Goal: Transaction & Acquisition: Obtain resource

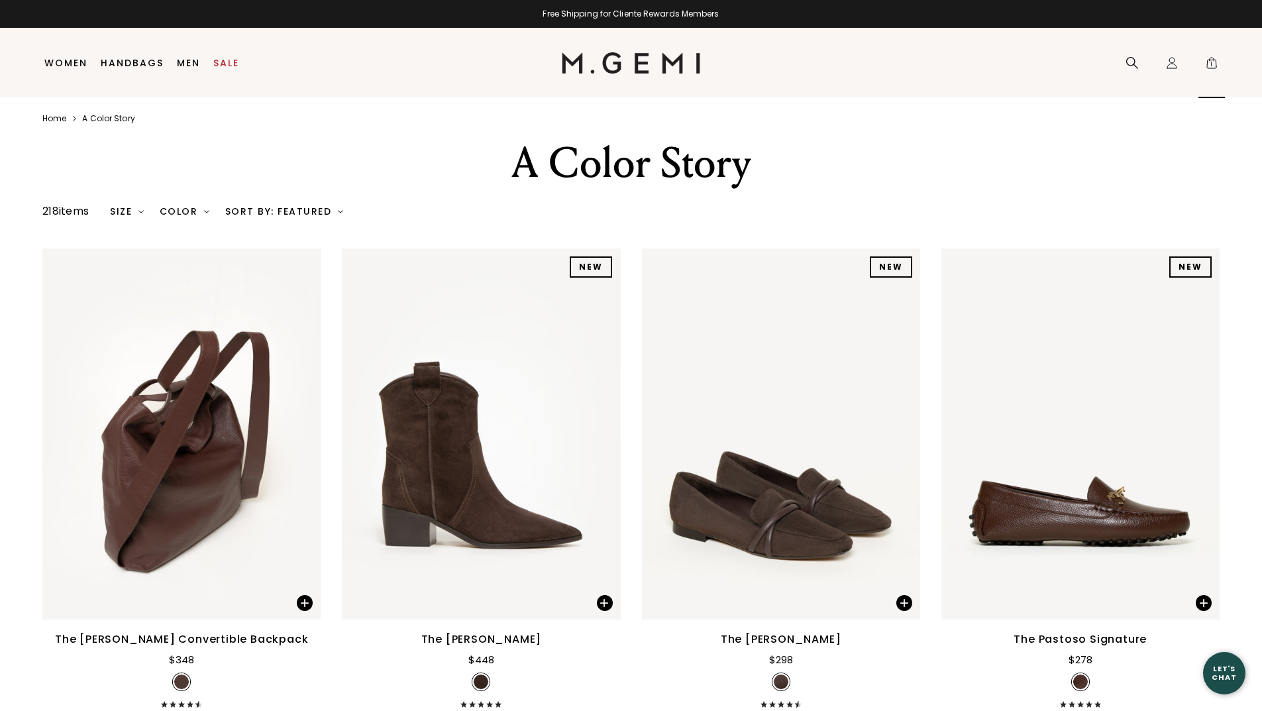
click at [1215, 65] on span "1" at bounding box center [1211, 65] width 13 height 13
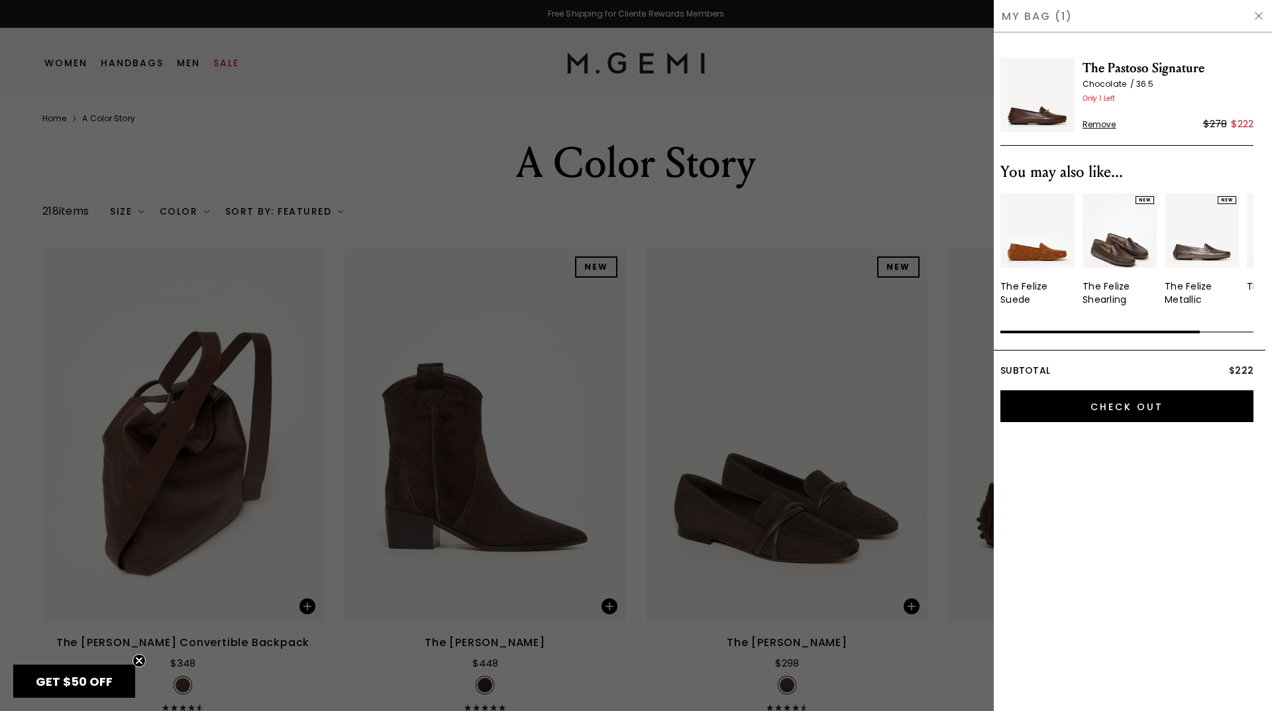
click at [1145, 66] on span "The Pastoso Signature" at bounding box center [1168, 68] width 171 height 21
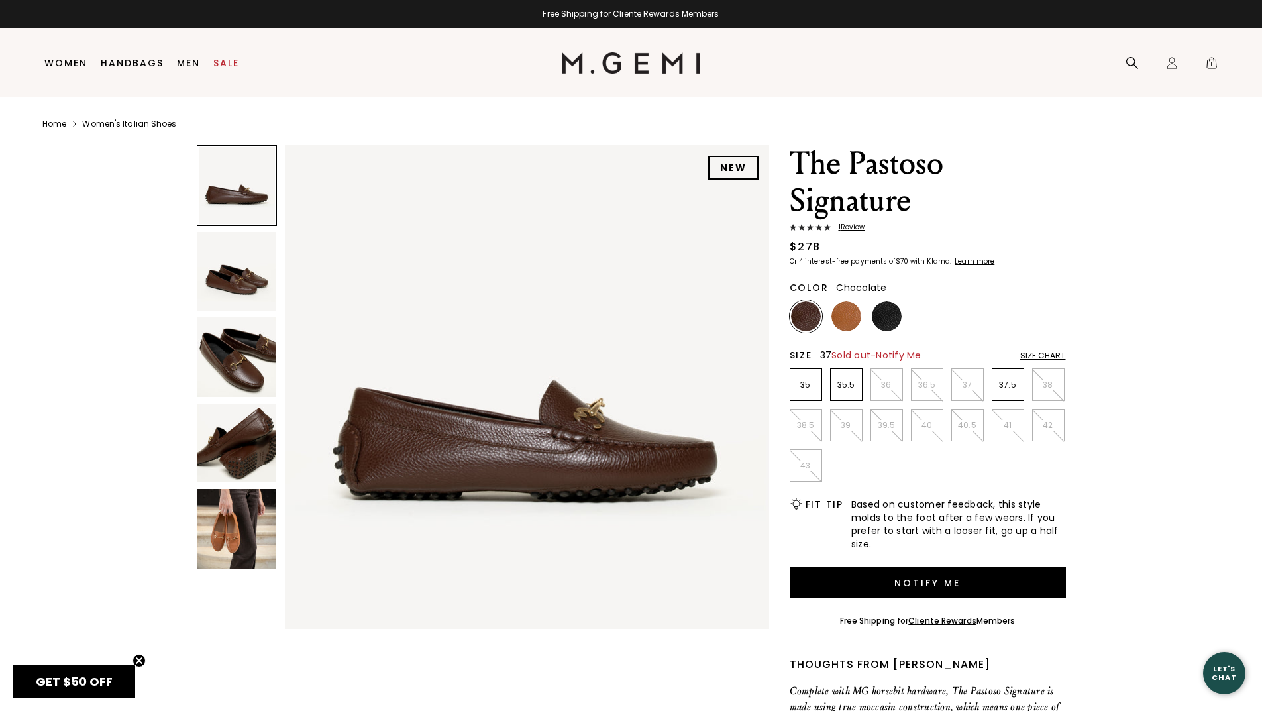
click at [960, 380] on p "37" at bounding box center [967, 385] width 31 height 11
click at [901, 354] on span "Notify Me" at bounding box center [898, 355] width 45 height 13
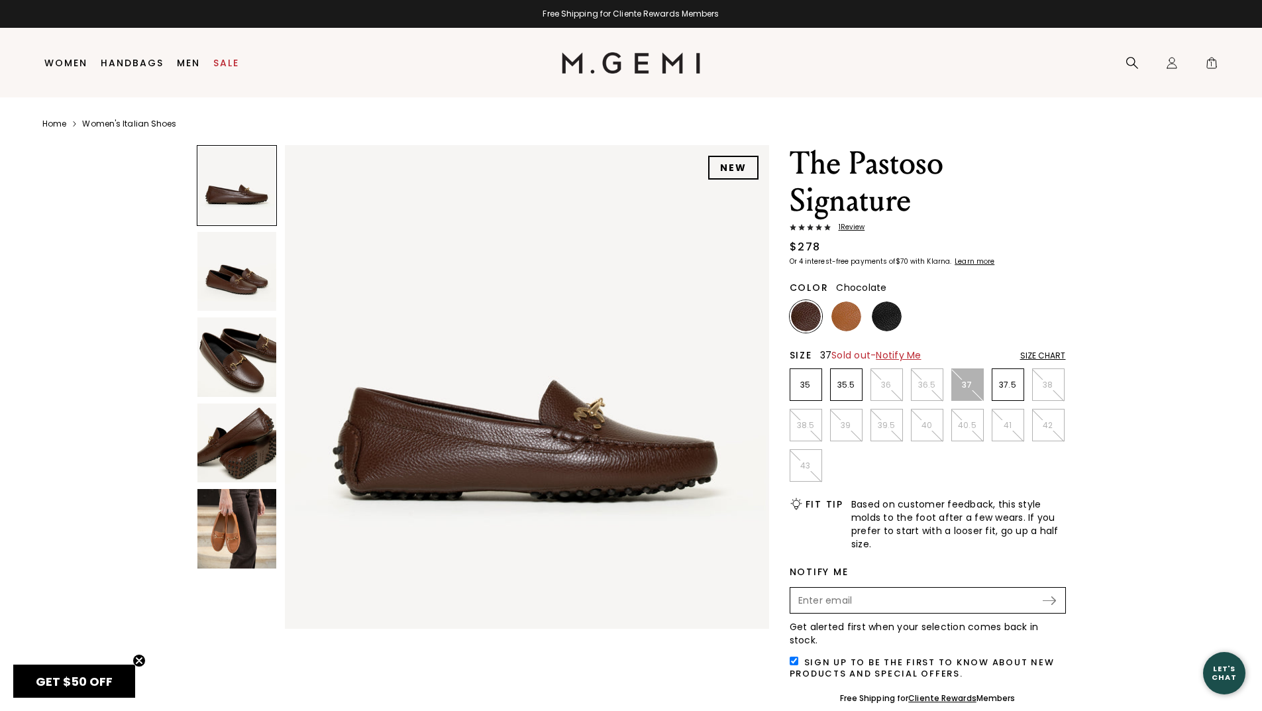
click at [840, 597] on input "Enter your email address to be notified when your selection is back in stock" at bounding box center [917, 600] width 250 height 23
type input "VSTRACHAN60@COMCAST.NET"
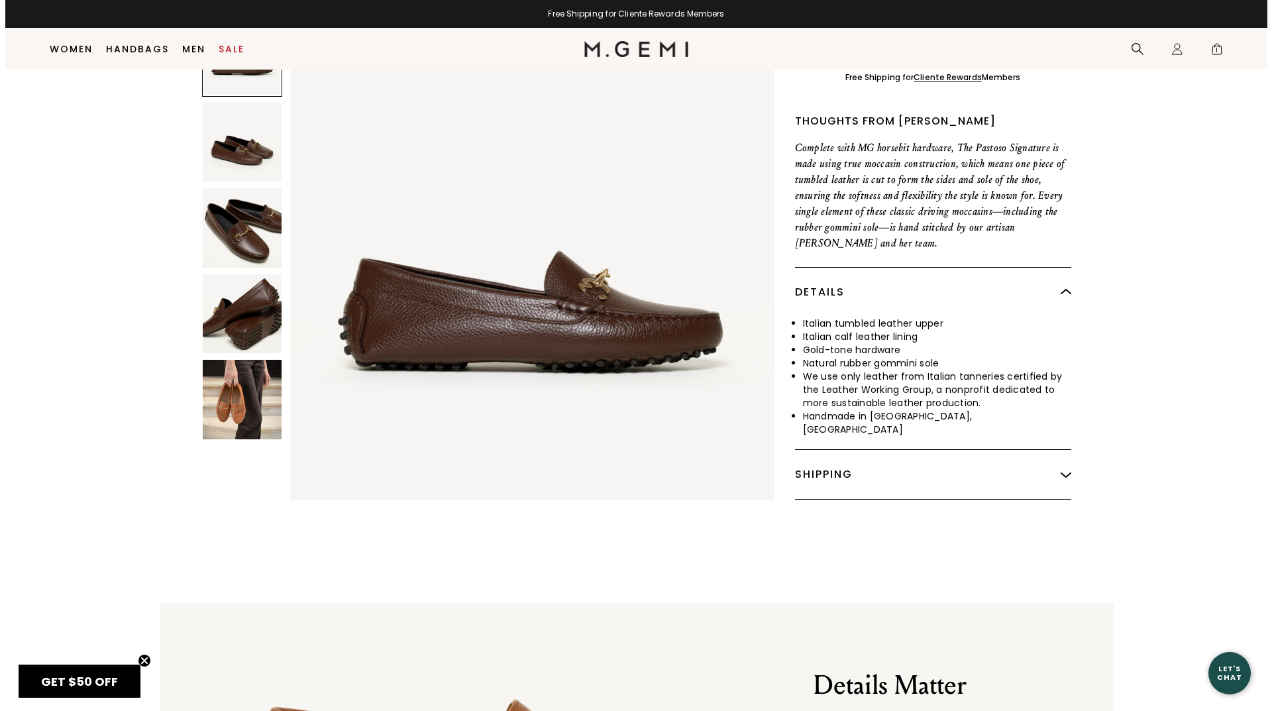
scroll to position [304, 0]
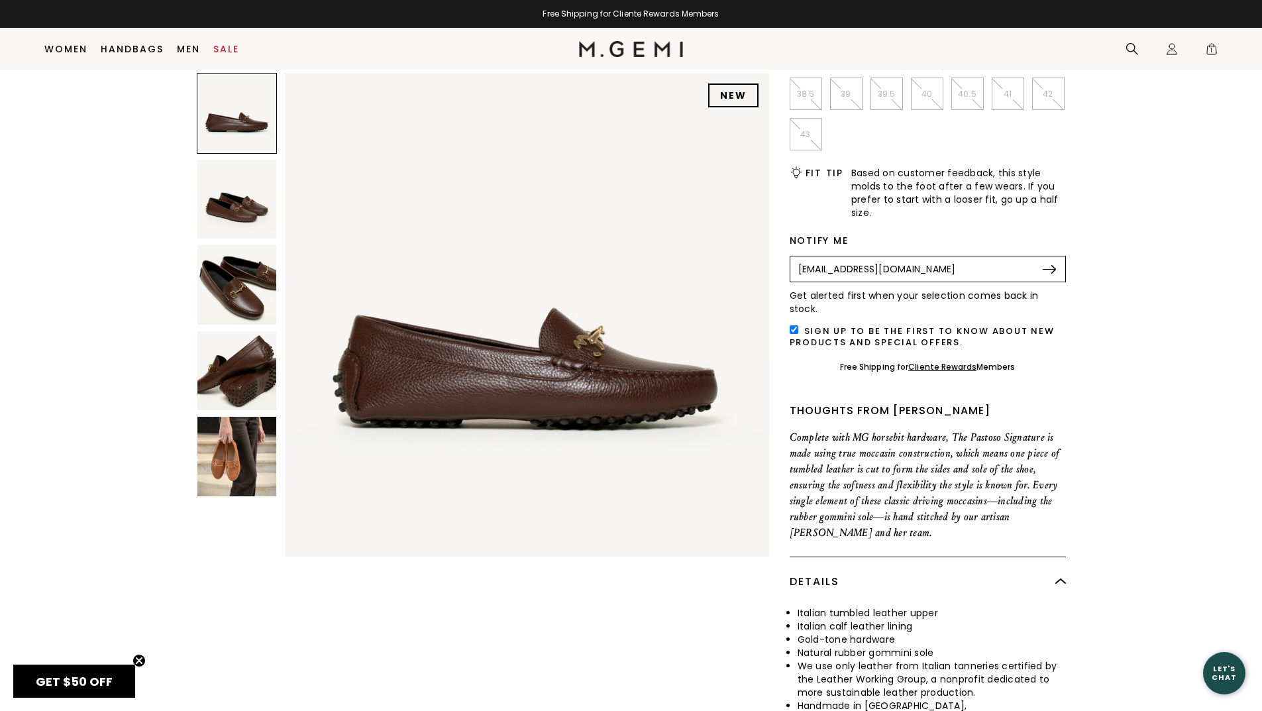
click at [1058, 268] on div "Submit" at bounding box center [1054, 269] width 23 height 9
